Goal: Navigation & Orientation: Understand site structure

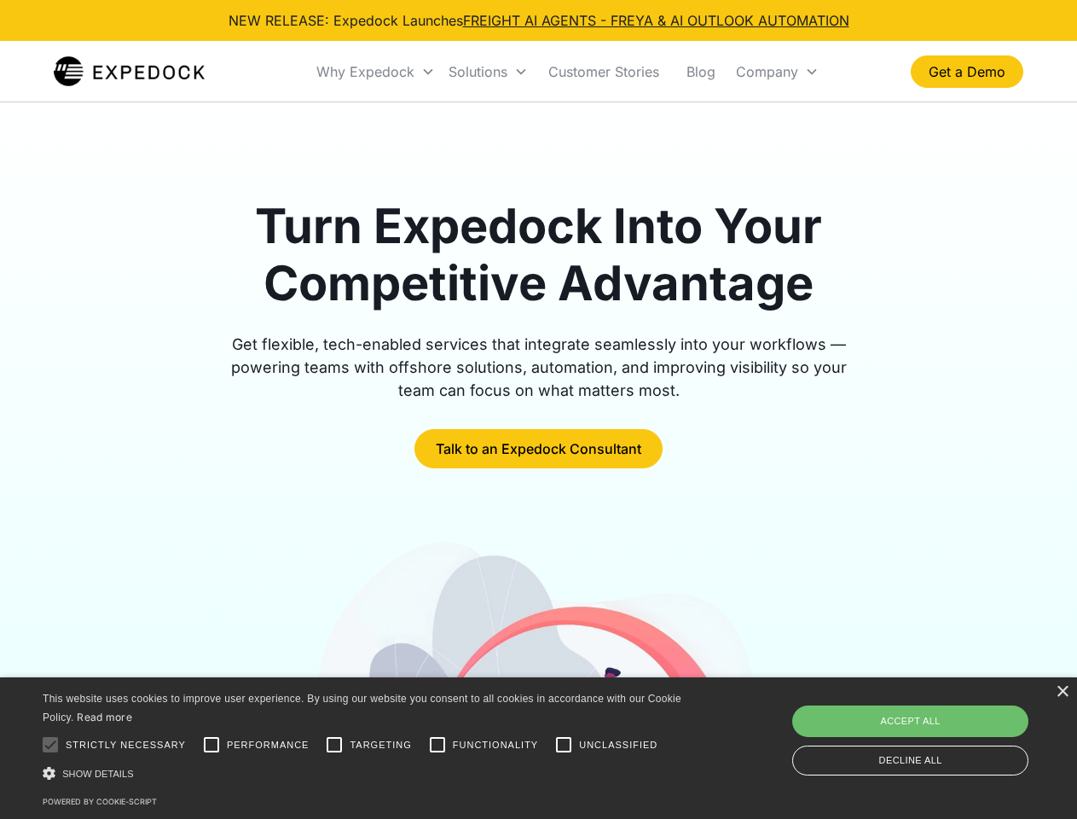
click at [376, 72] on div "Why Expedock" at bounding box center [365, 71] width 98 height 17
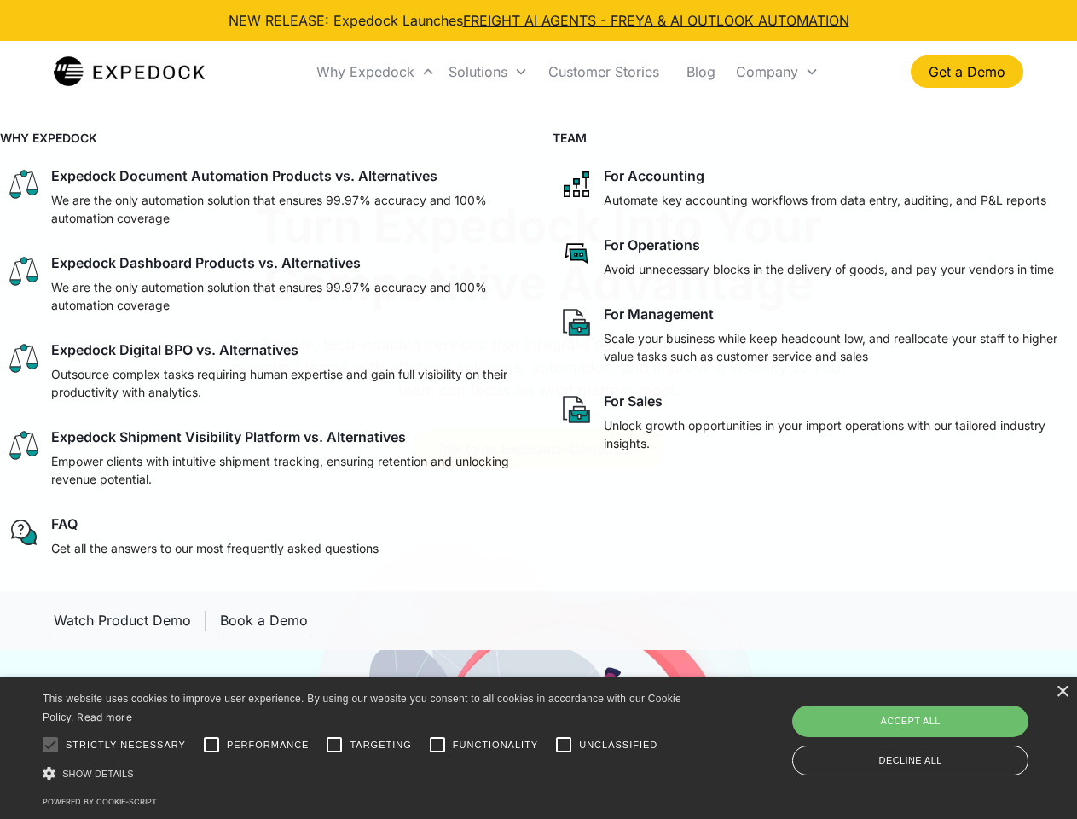
click at [488, 72] on div "Solutions" at bounding box center [477, 71] width 59 height 17
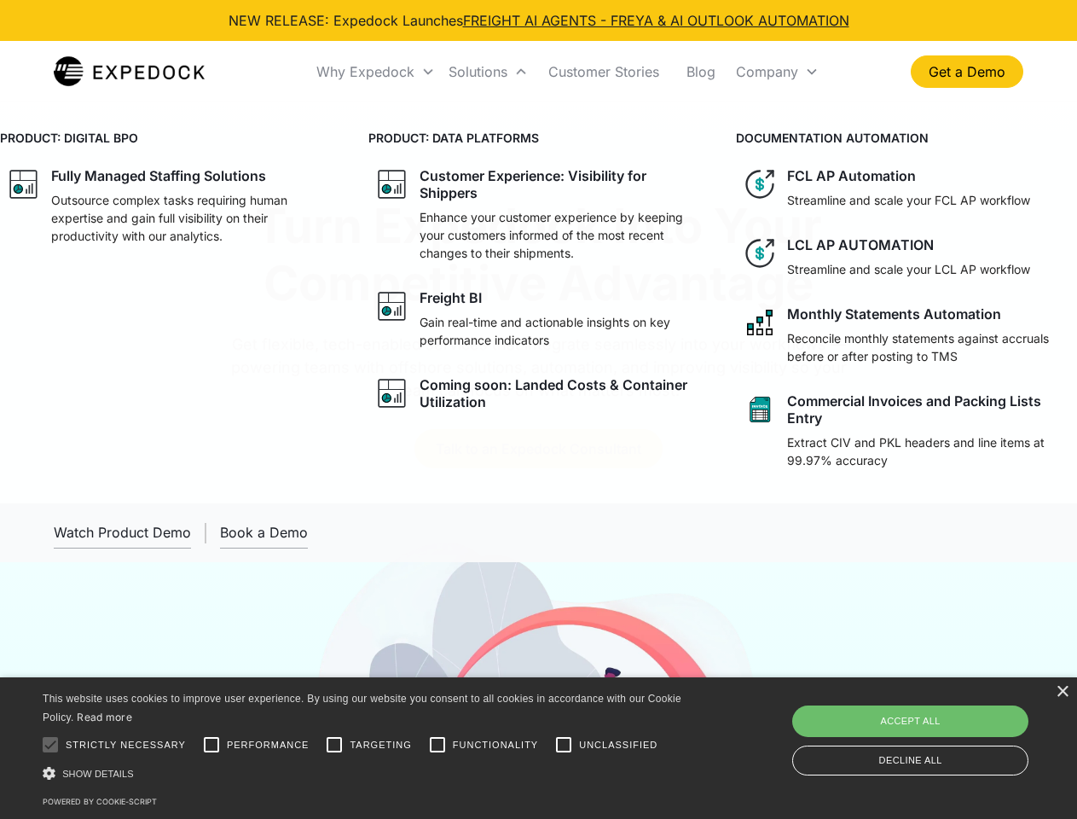
click at [777, 72] on div "Company" at bounding box center [767, 71] width 62 height 17
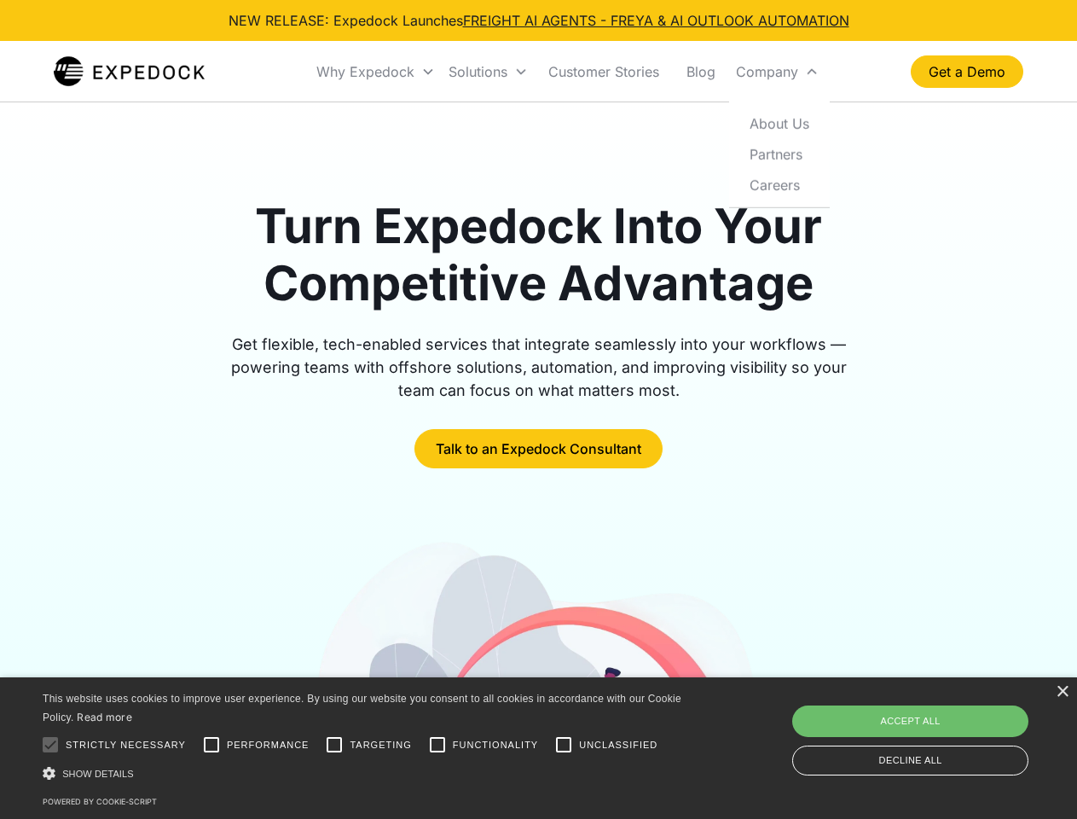
click at [50, 744] on div at bounding box center [50, 744] width 34 height 34
click at [211, 744] on input "Performance" at bounding box center [211, 744] width 34 height 34
checkbox input "true"
click at [334, 744] on input "Targeting" at bounding box center [334, 744] width 34 height 34
checkbox input "true"
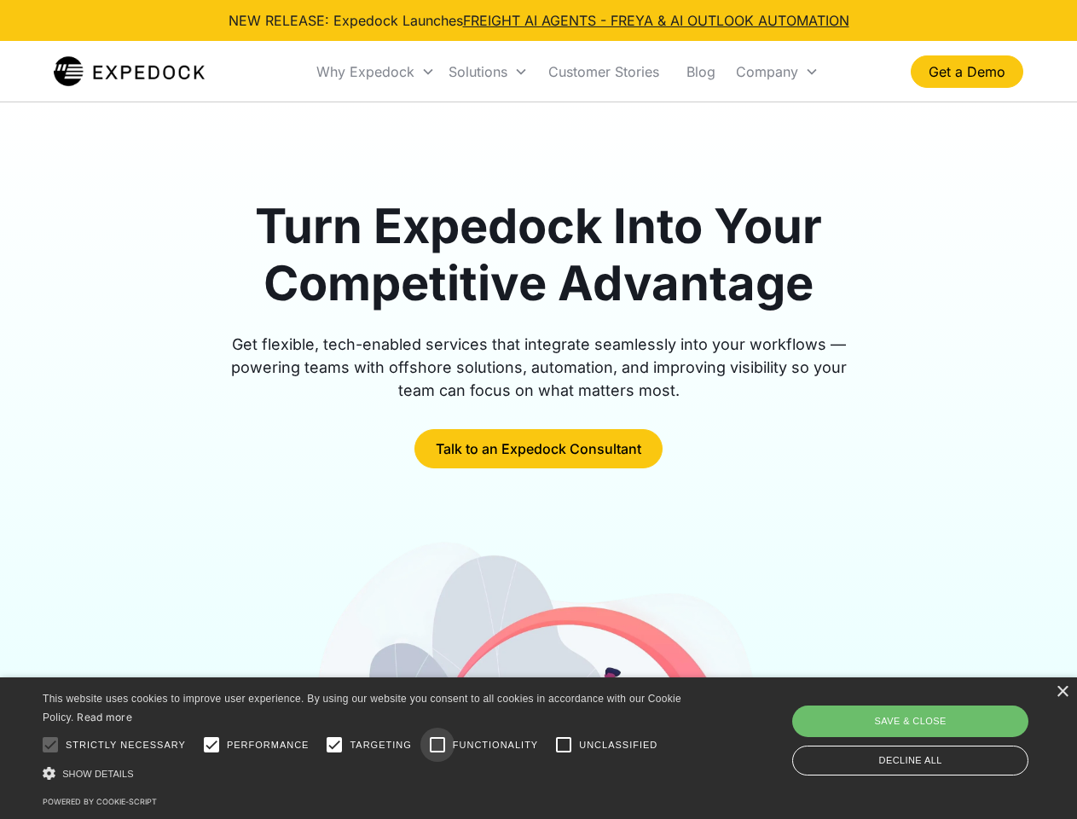
click at [437, 744] on input "Functionality" at bounding box center [437, 744] width 34 height 34
checkbox input "true"
click at [564, 744] on input "Unclassified" at bounding box center [564, 744] width 34 height 34
checkbox input "true"
click at [365, 772] on div "Show details Hide details" at bounding box center [365, 773] width 645 height 18
